Goal: Obtain resource: Download file/media

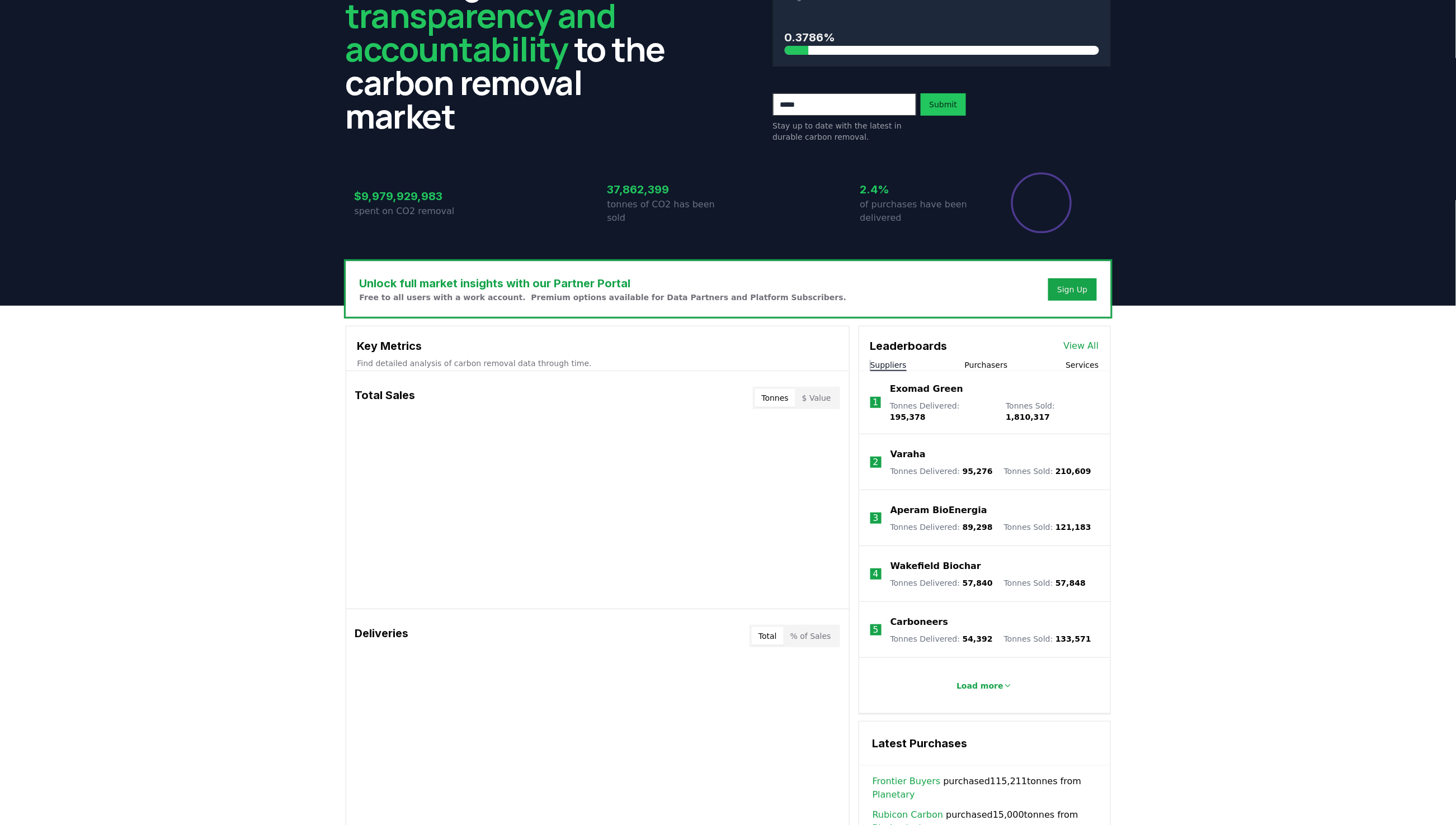
scroll to position [96, 0]
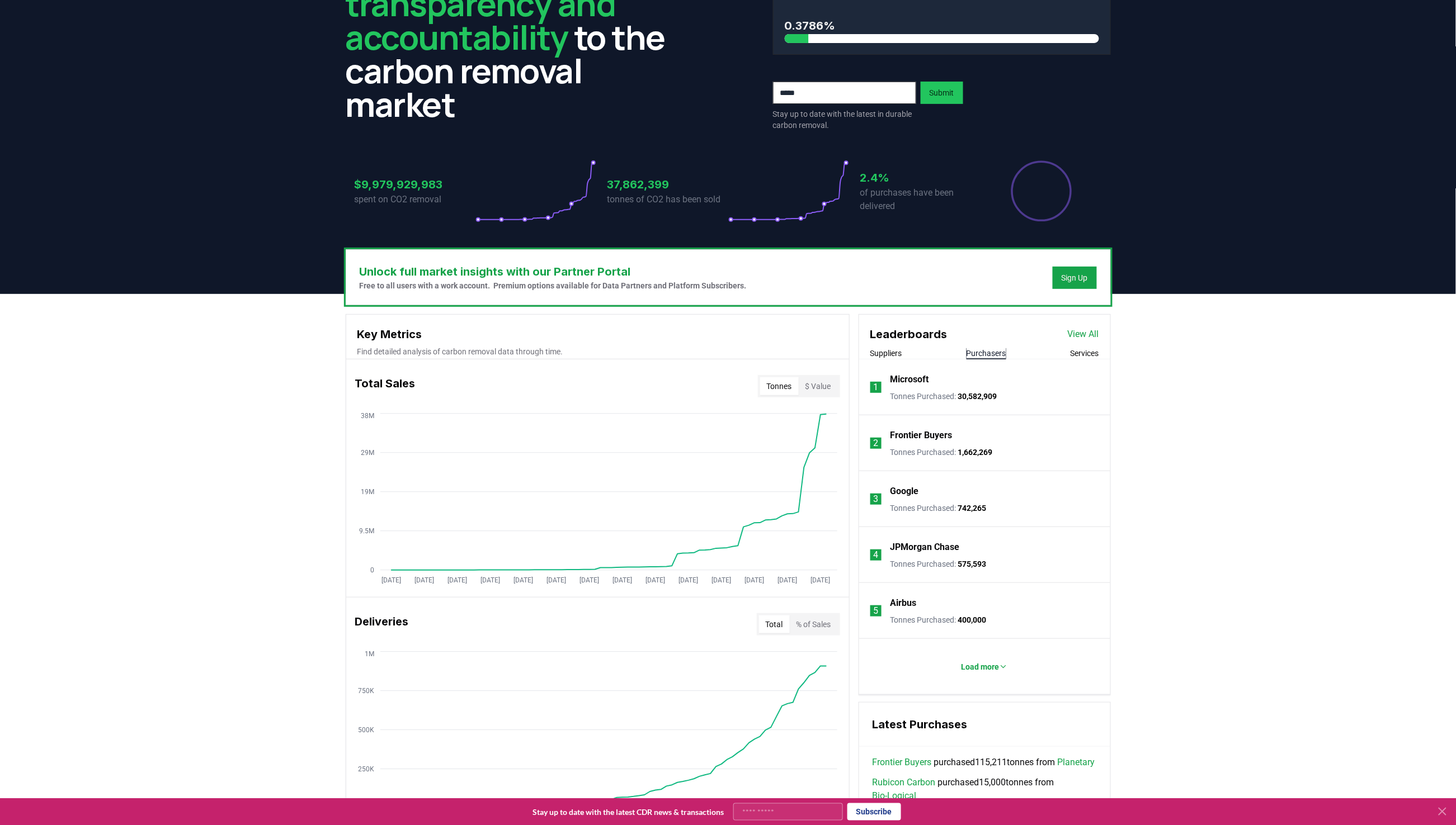
click at [1002, 352] on button "Purchasers" at bounding box center [986, 353] width 40 height 11
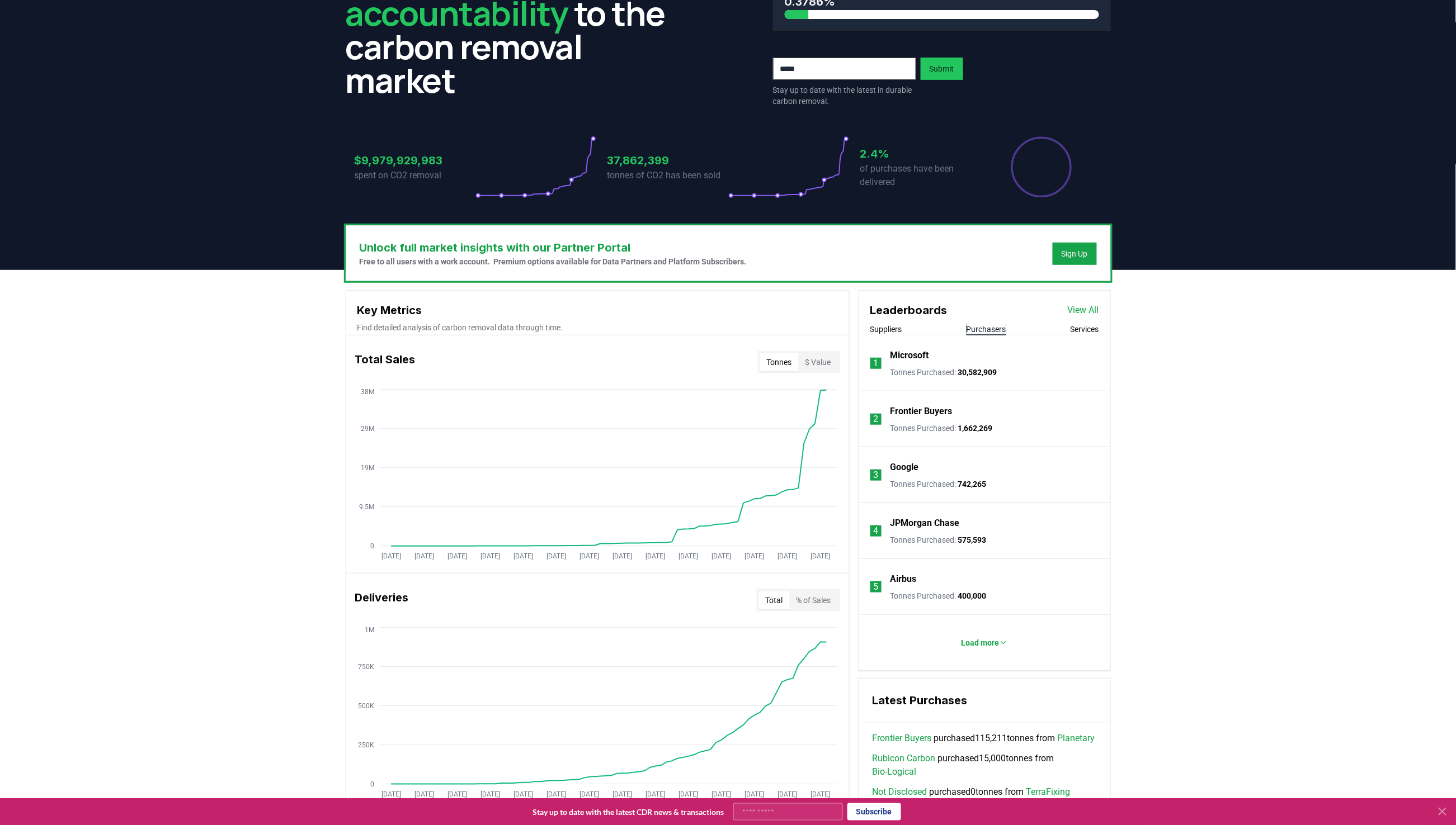
scroll to position [121, 0]
click at [969, 636] on button "Load more" at bounding box center [984, 642] width 65 height 22
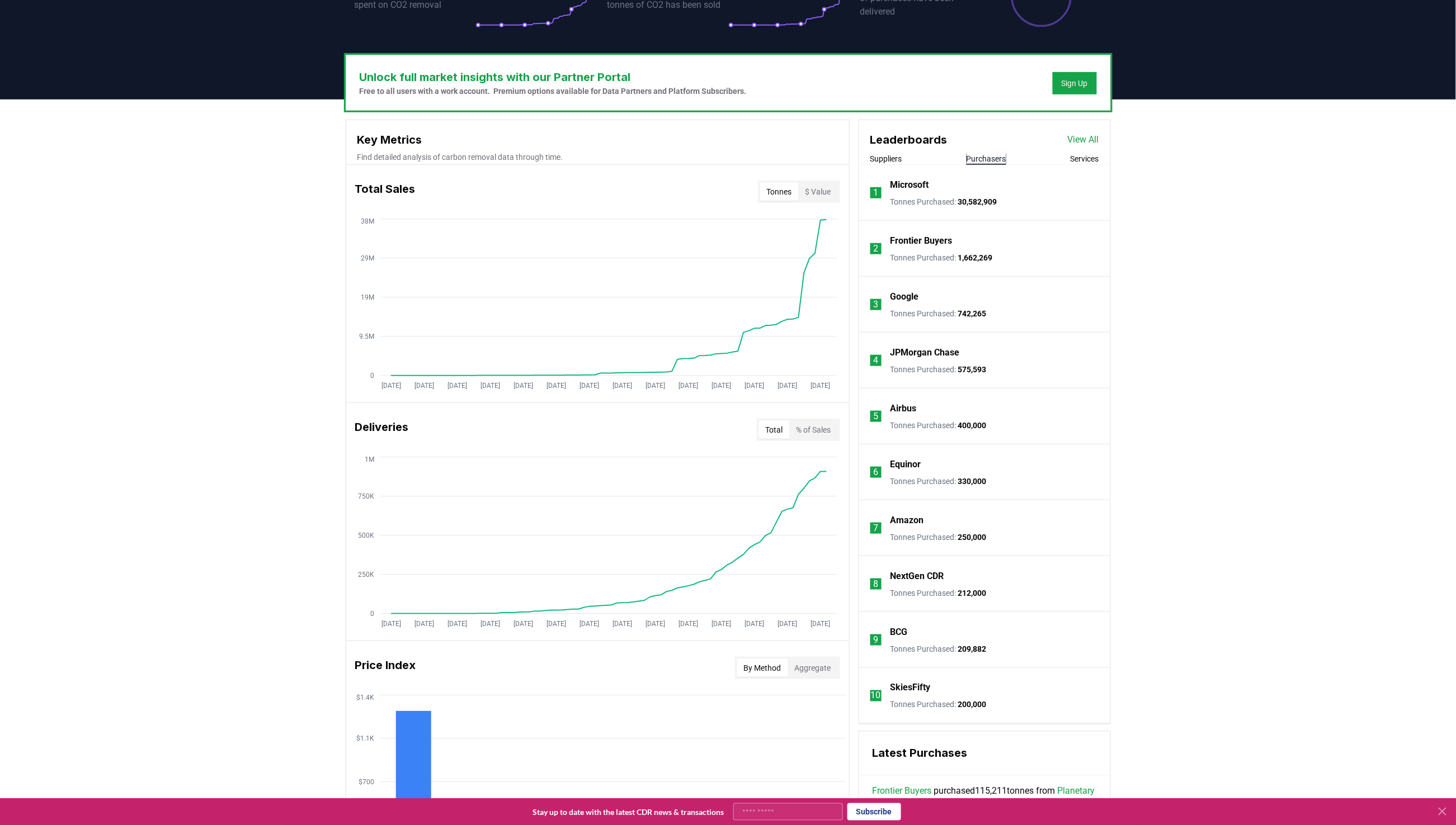
scroll to position [303, 0]
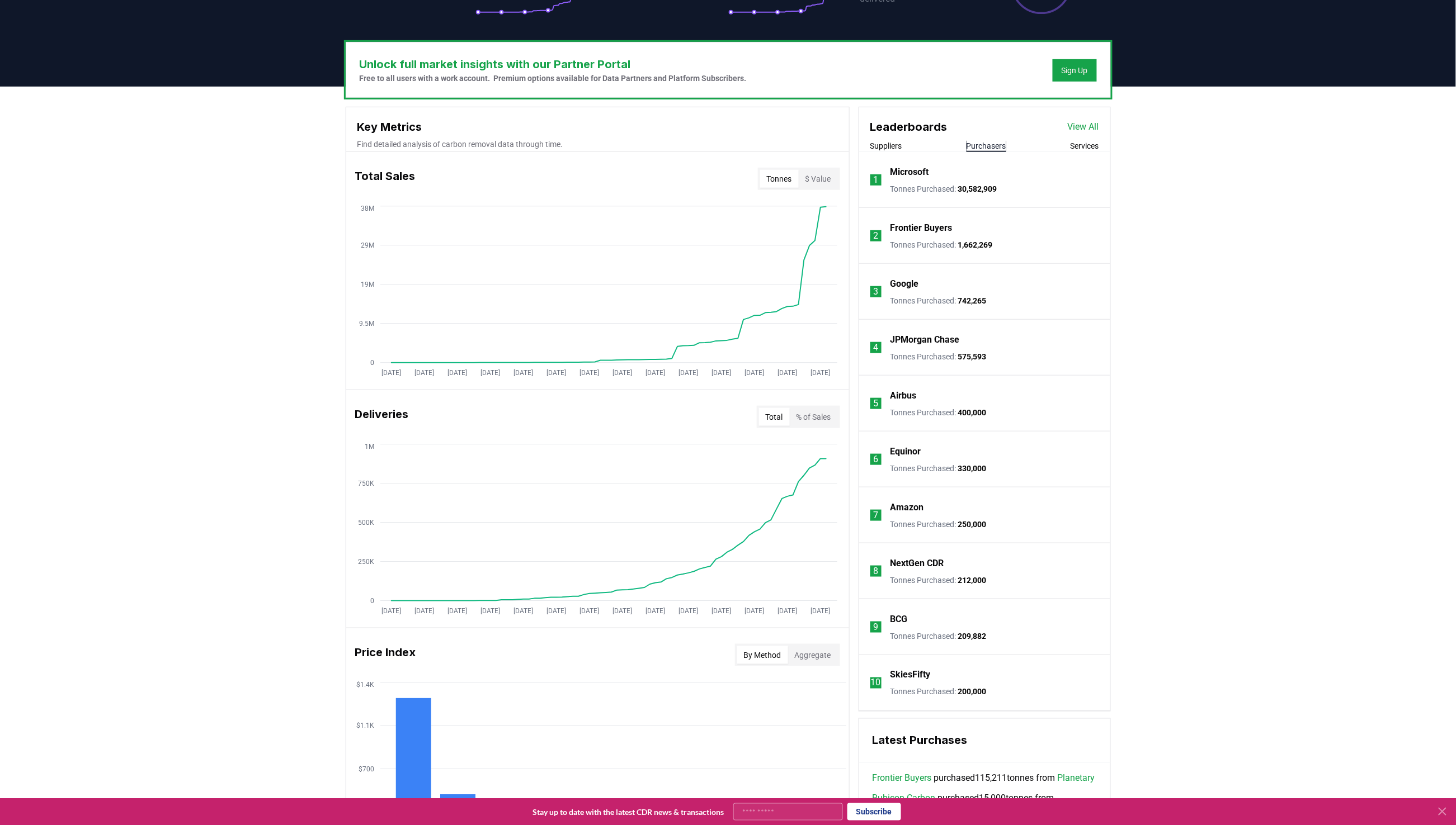
click at [1083, 128] on link "View All" at bounding box center [1083, 127] width 31 height 13
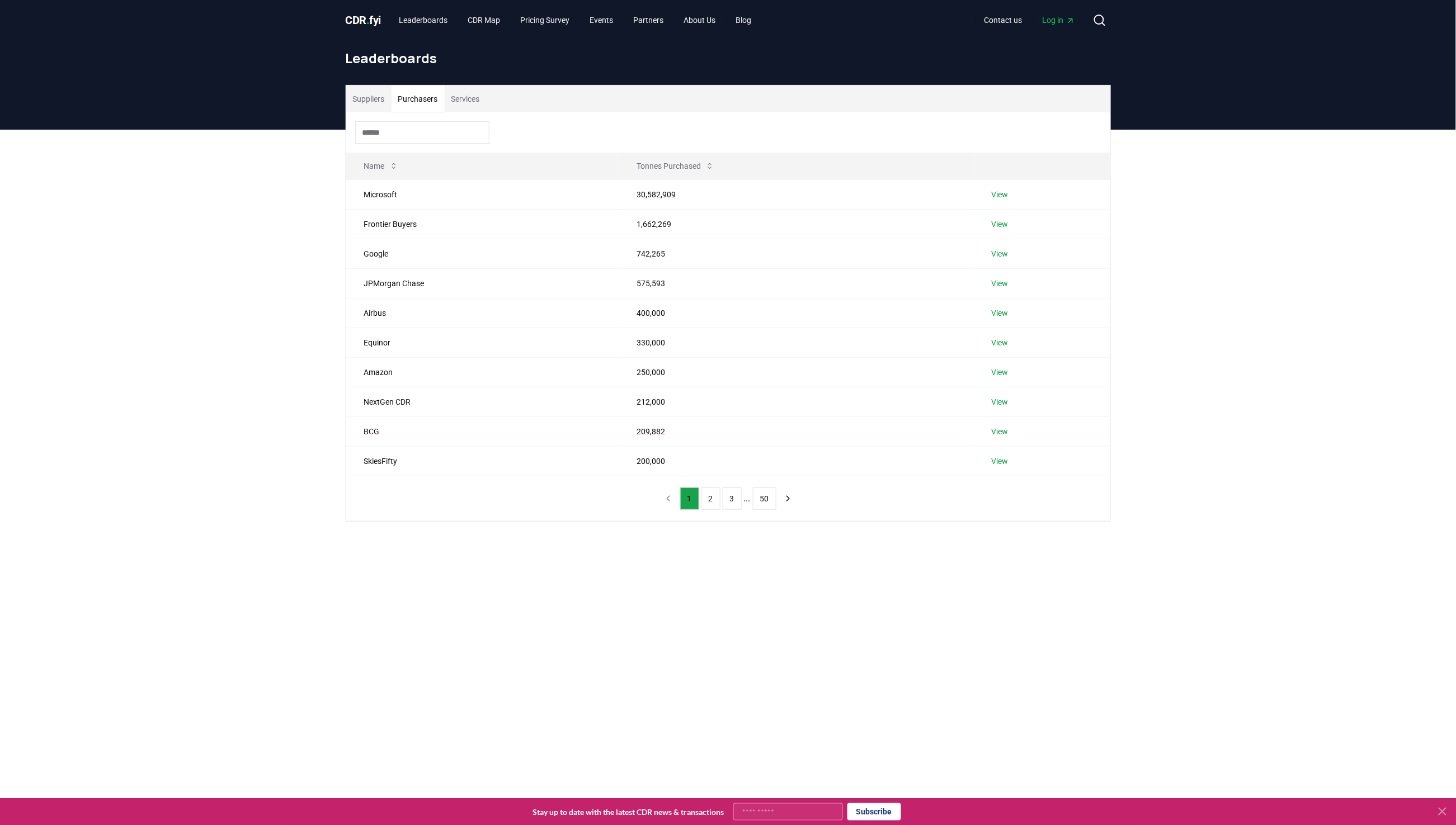
click at [425, 95] on button "Purchasers" at bounding box center [418, 99] width 53 height 27
click at [706, 495] on button "2" at bounding box center [711, 498] width 19 height 22
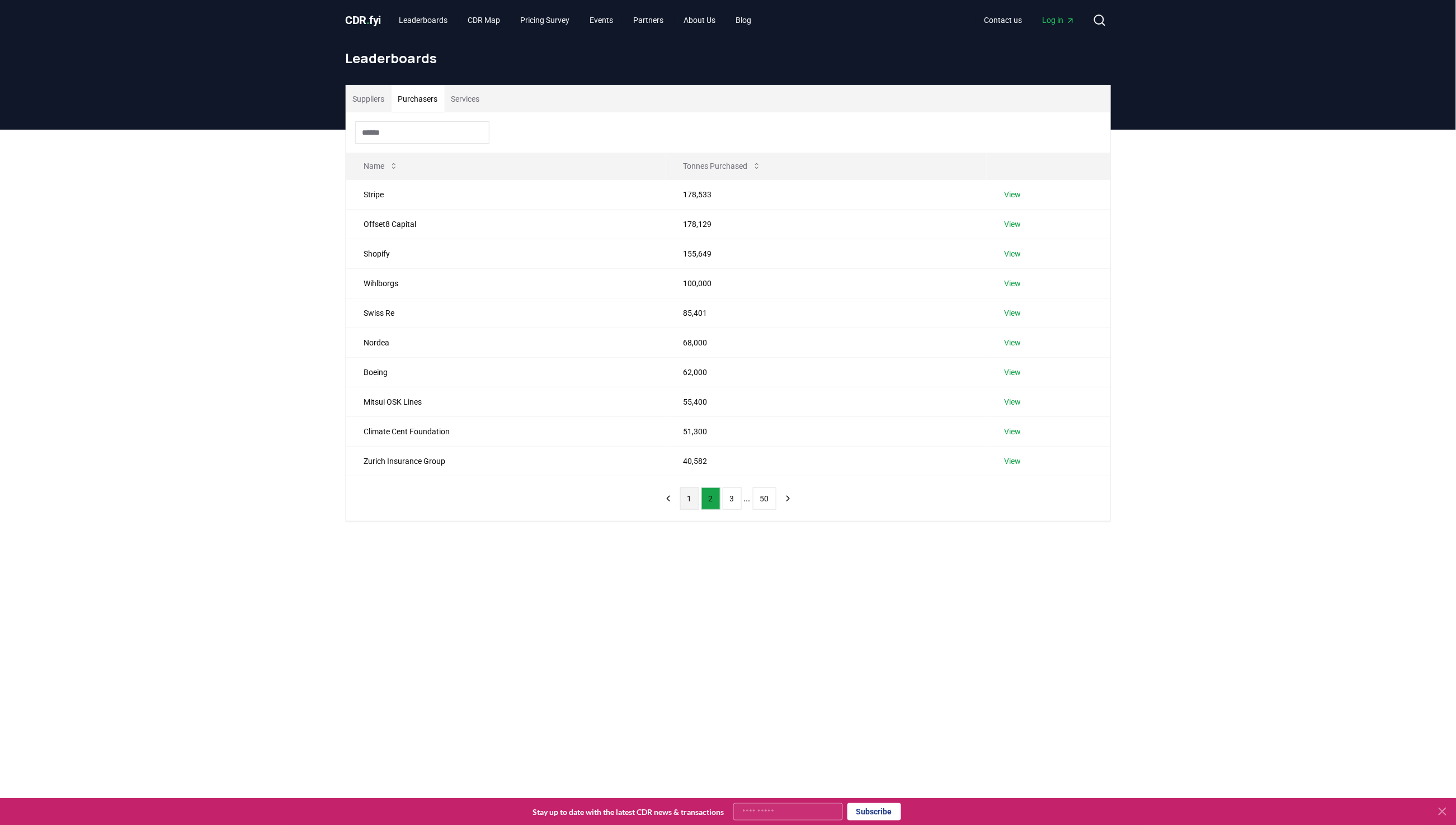
click at [686, 501] on button "1" at bounding box center [690, 498] width 19 height 22
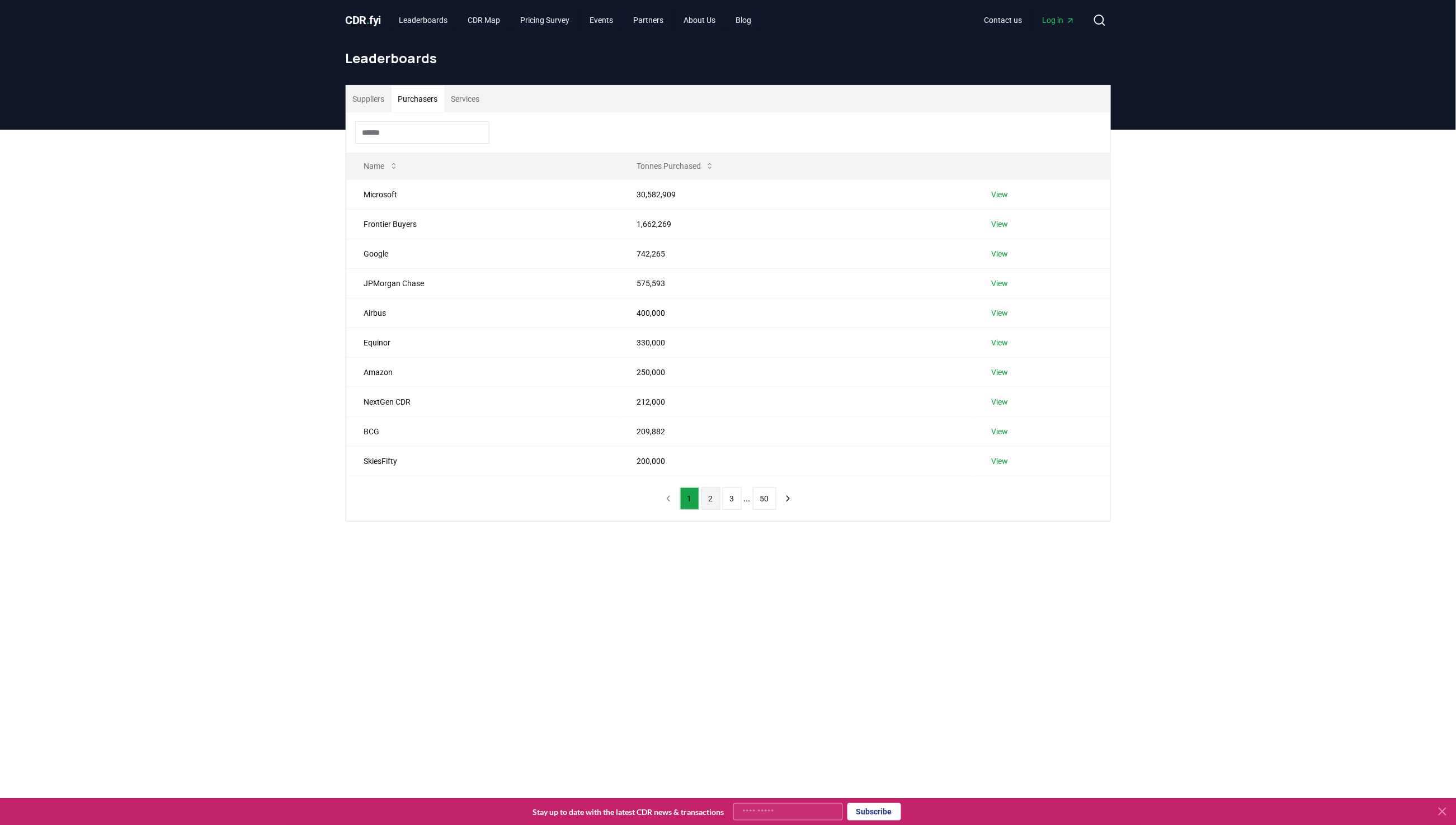
click at [701, 503] on button "2" at bounding box center [711, 498] width 19 height 22
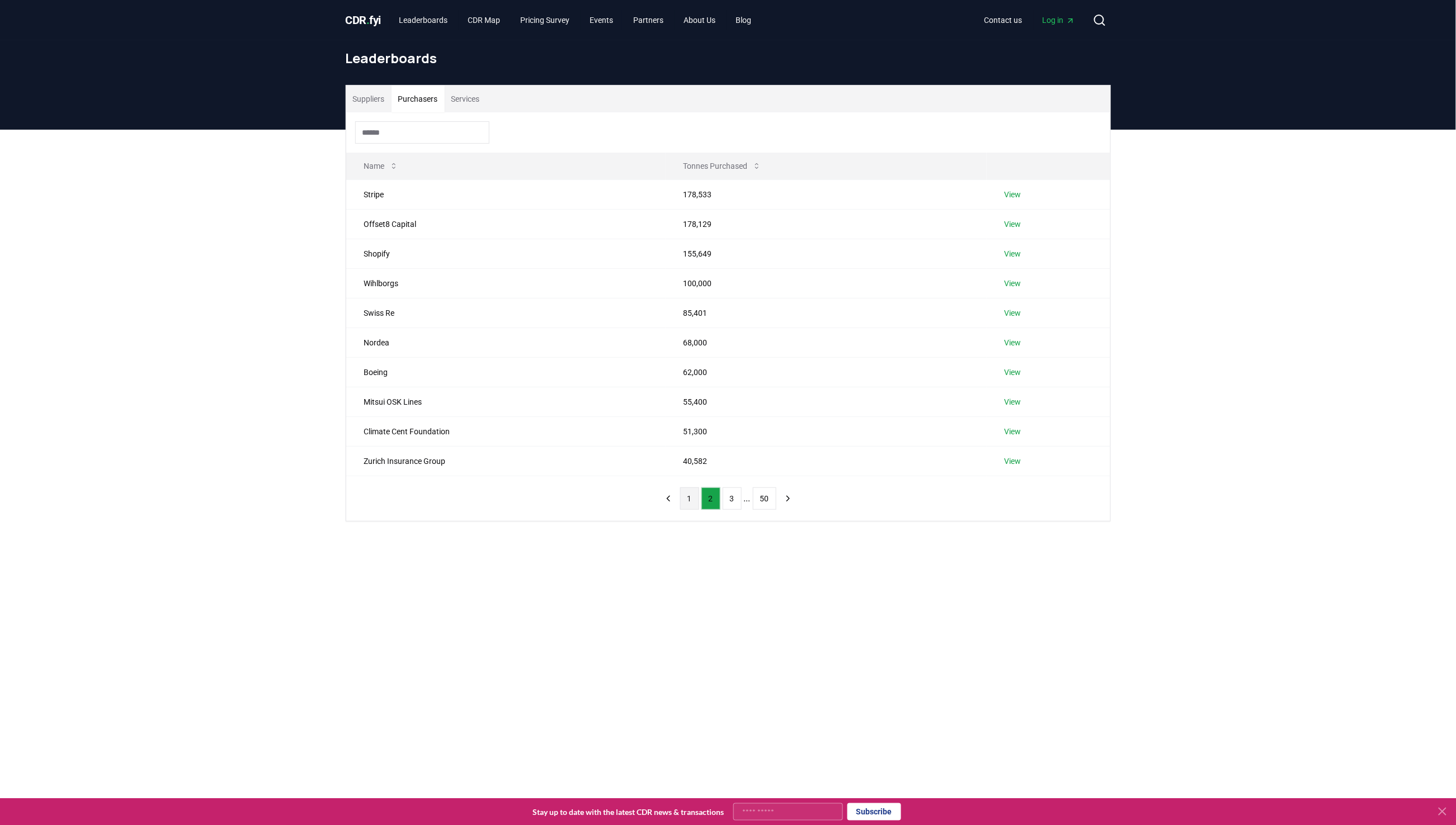
click at [694, 503] on button "1" at bounding box center [690, 498] width 19 height 22
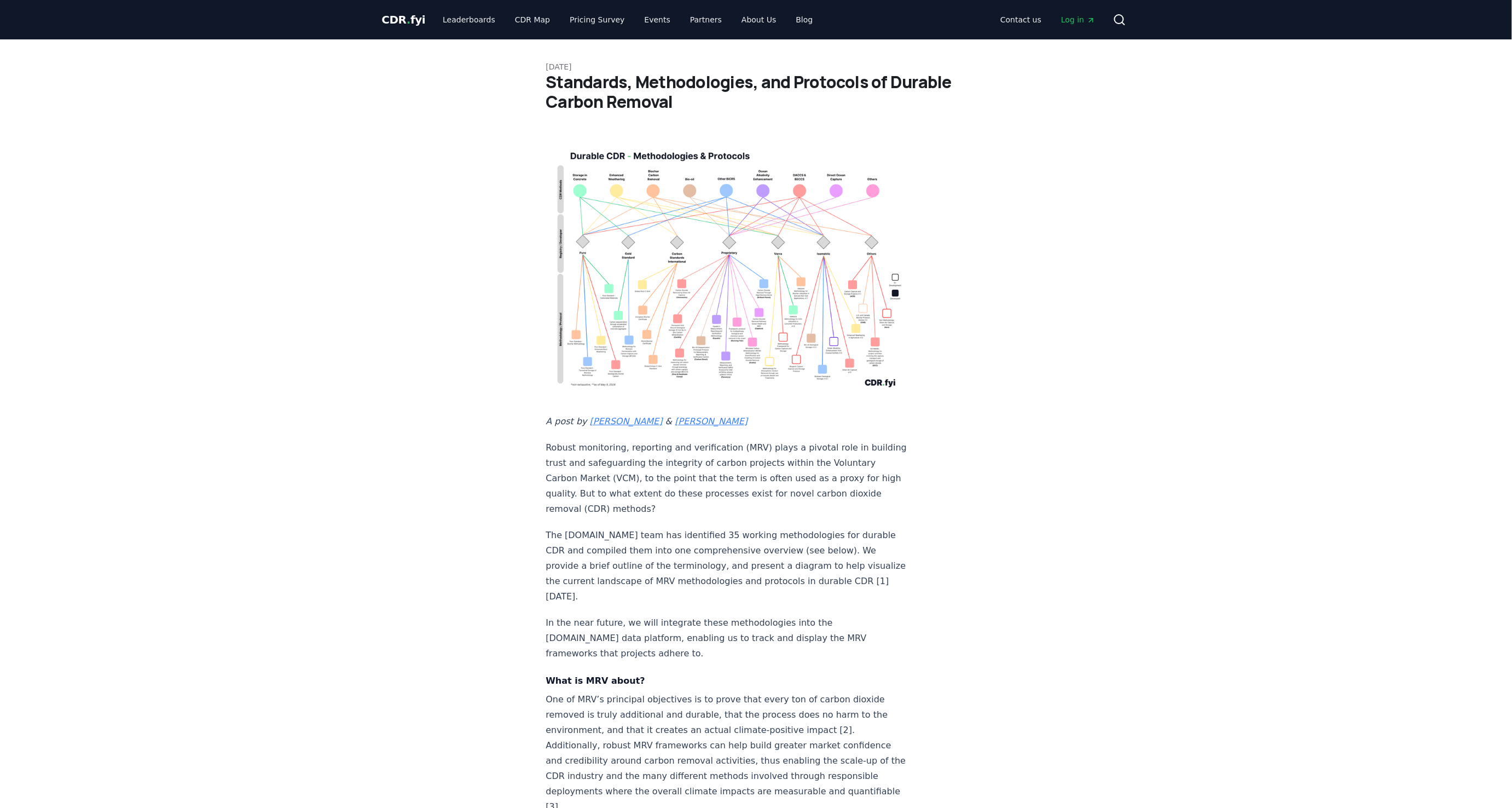
click at [666, 255] on img at bounding box center [727, 267] width 362 height 258
click at [747, 258] on img at bounding box center [727, 267] width 362 height 258
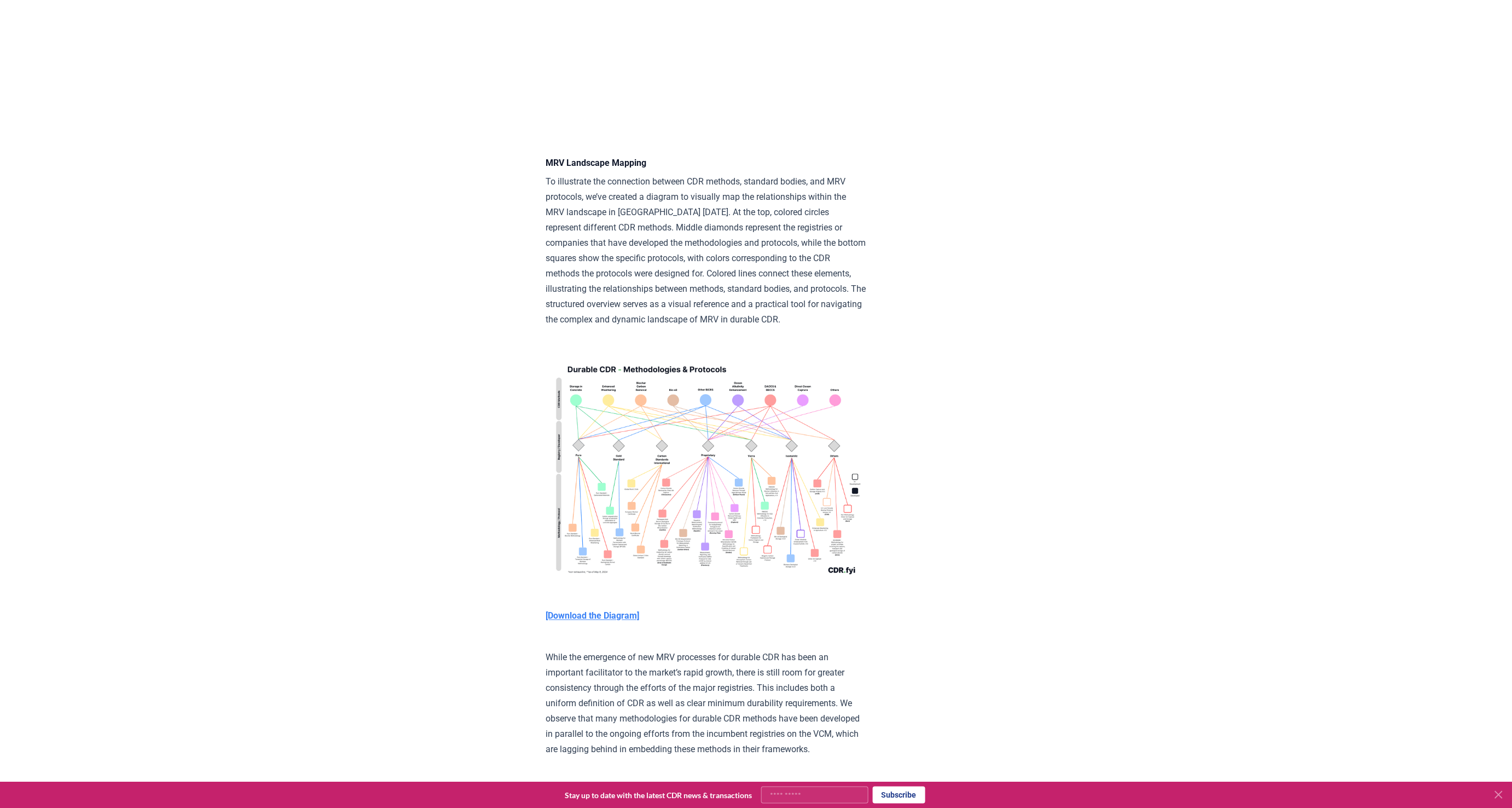
scroll to position [2520, 0]
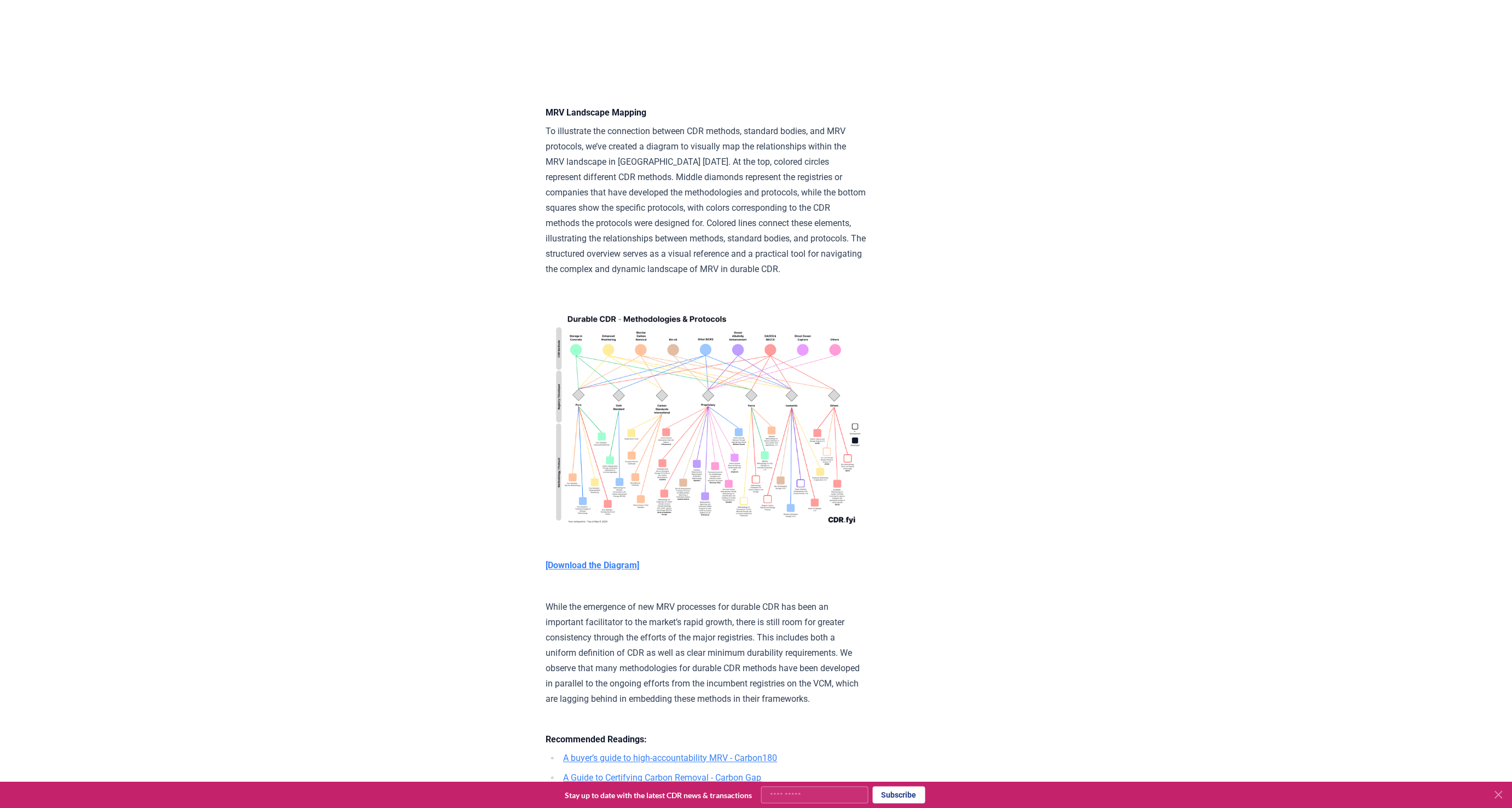
click at [664, 361] on img at bounding box center [706, 418] width 320 height 229
click at [612, 561] on strong "[Download the Diagram]" at bounding box center [592, 566] width 93 height 11
